Goal: Task Accomplishment & Management: Use online tool/utility

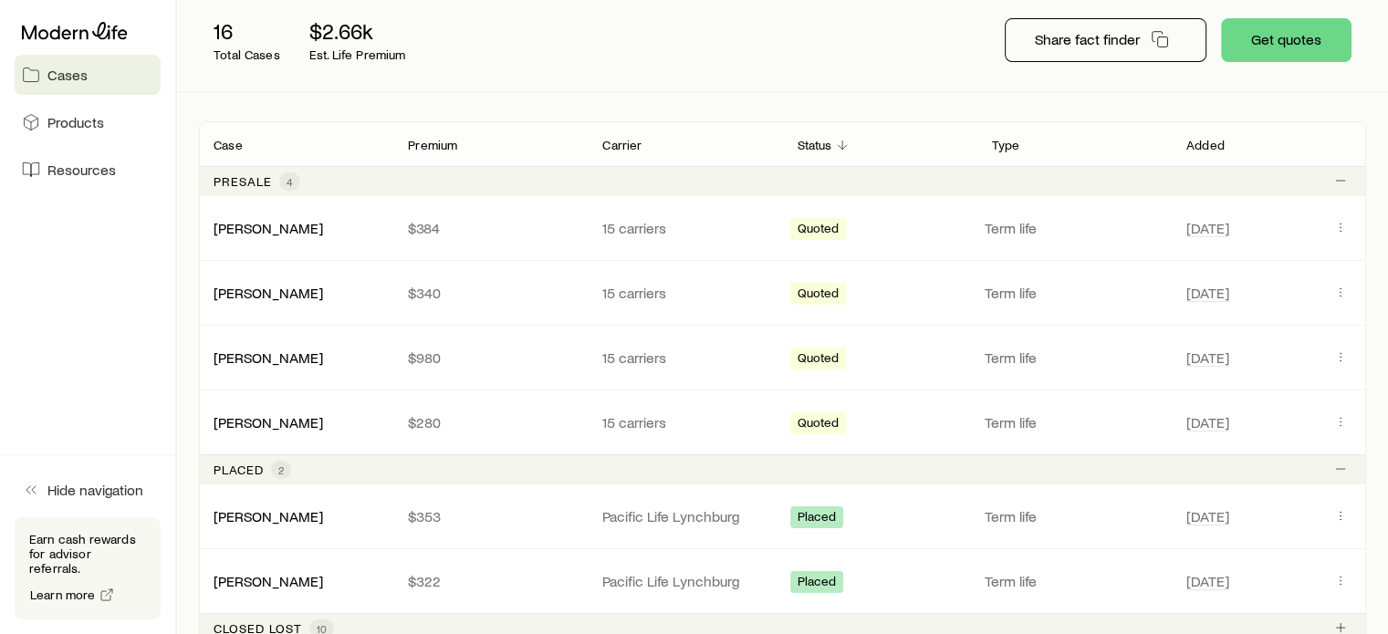
scroll to position [274, 0]
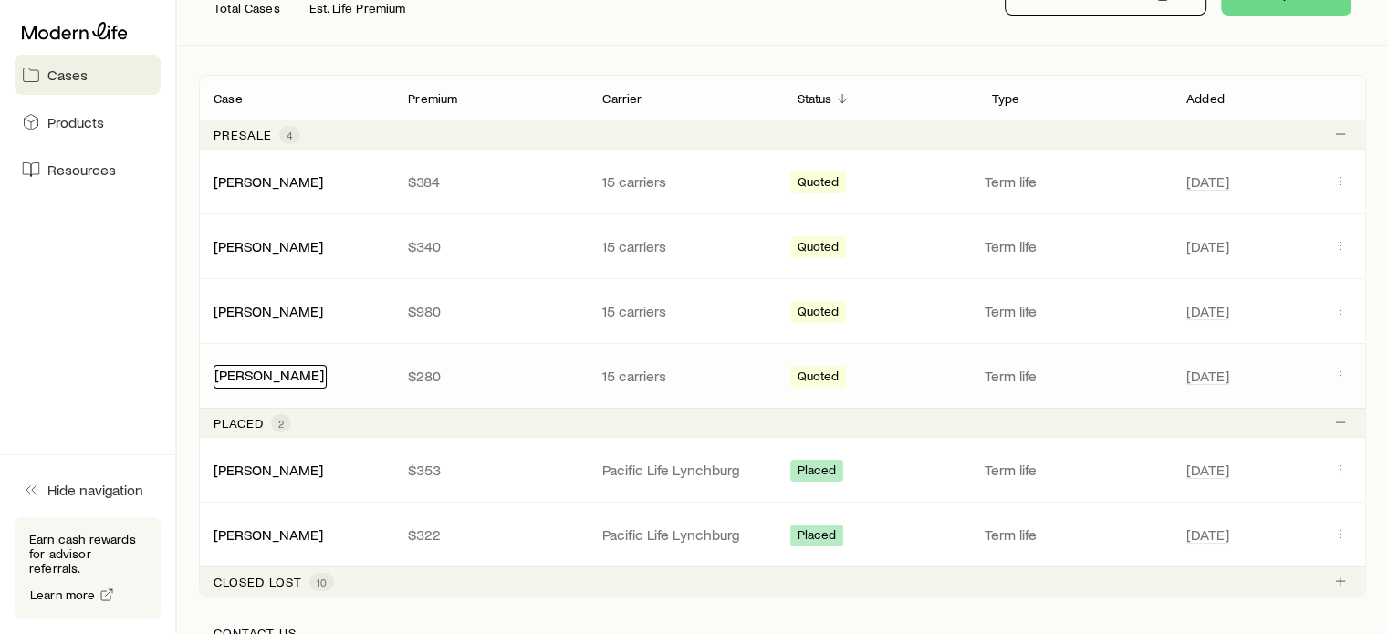
click at [316, 373] on link "[PERSON_NAME]" at bounding box center [269, 374] width 110 height 17
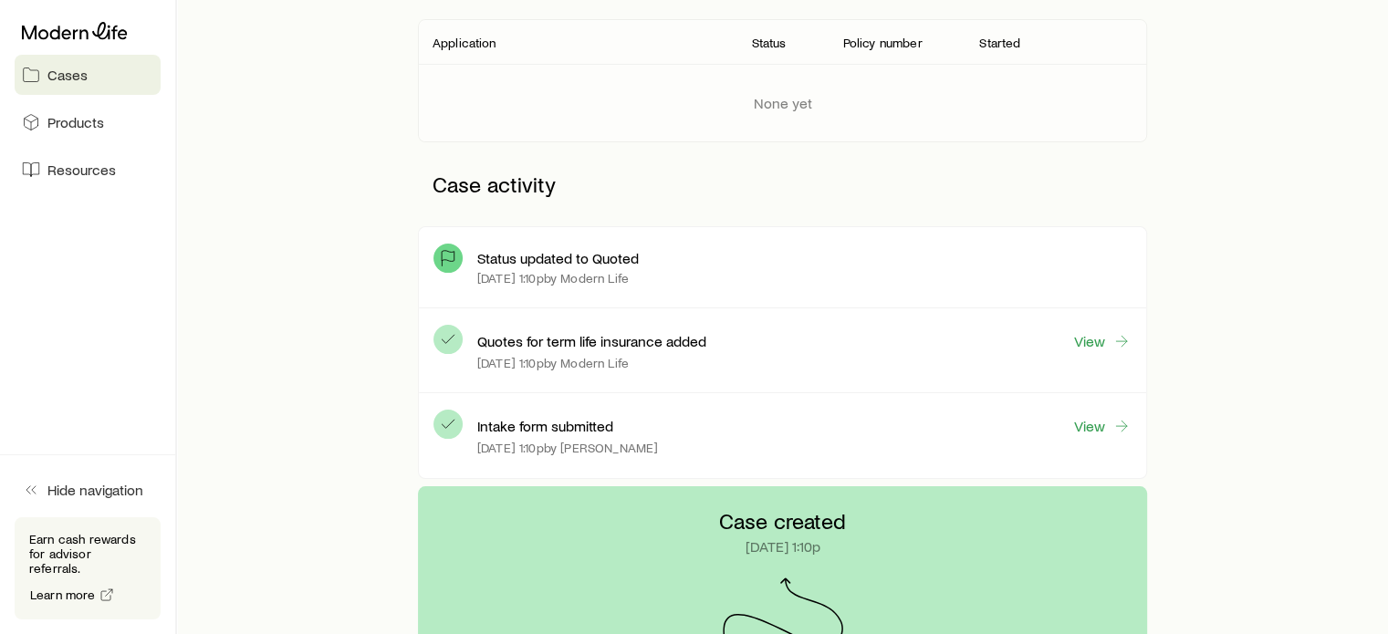
scroll to position [365, 0]
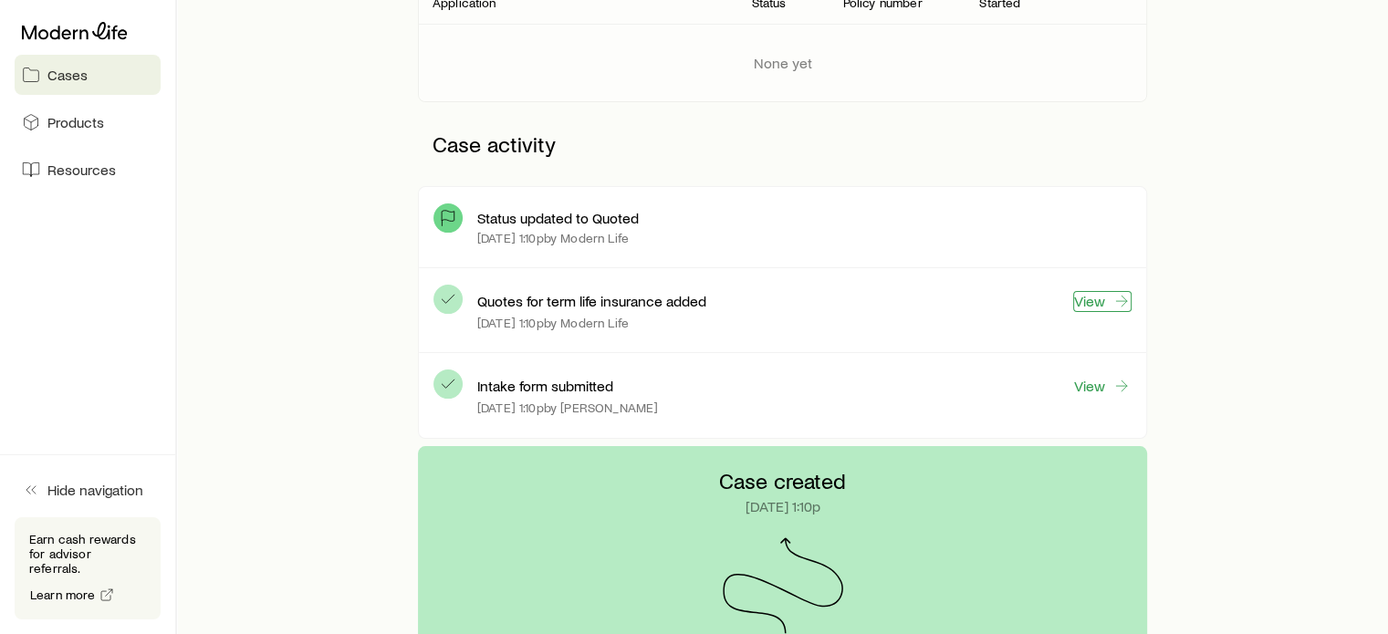
click at [1090, 301] on link "View" at bounding box center [1102, 301] width 58 height 21
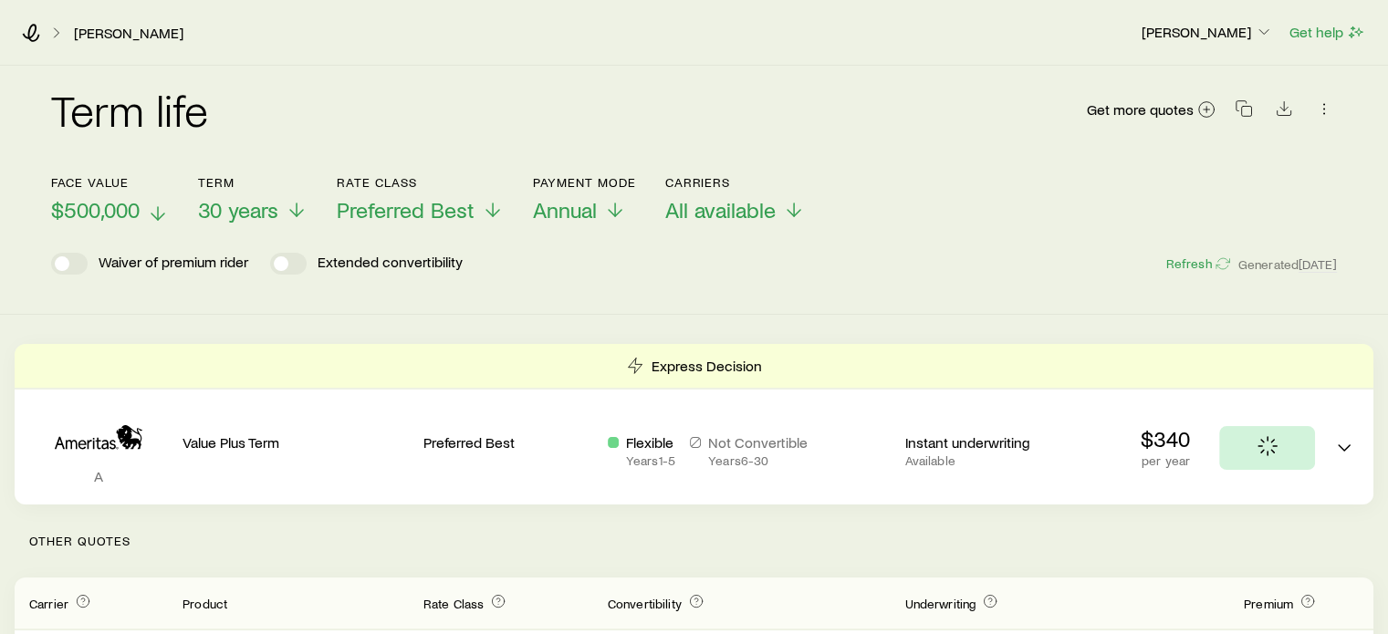
click at [151, 206] on icon at bounding box center [158, 214] width 22 height 22
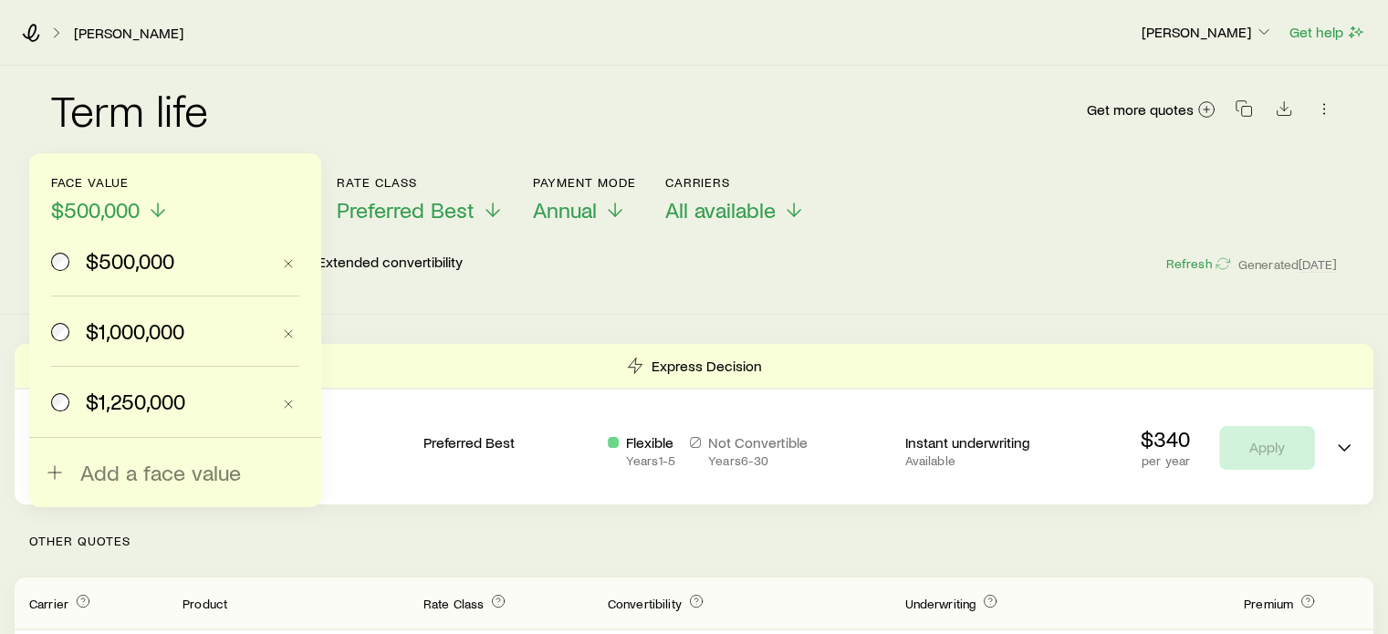
click at [51, 336] on div "$500,000 $1,000,000 $1,250,000 Add a face value" at bounding box center [175, 330] width 292 height 354
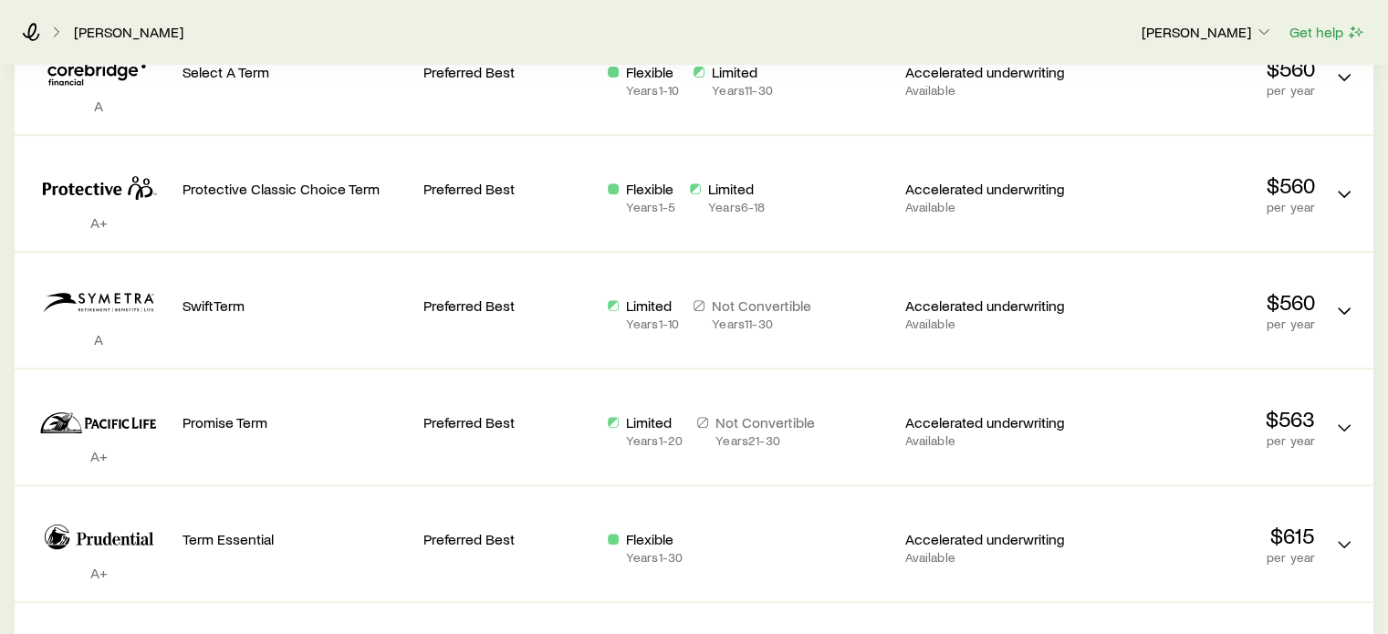
scroll to position [730, 0]
